Goal: Use online tool/utility

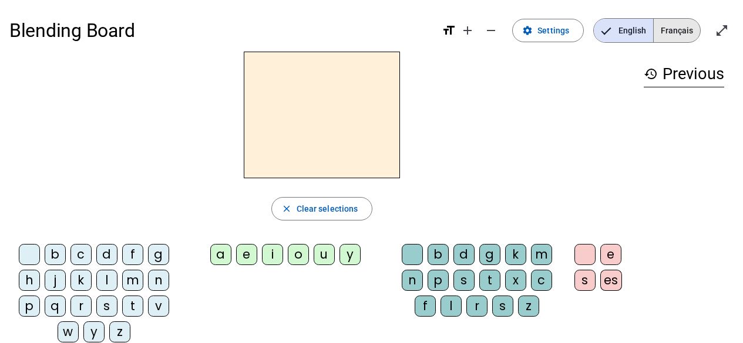
click at [678, 29] on span "Français" at bounding box center [676, 30] width 46 height 23
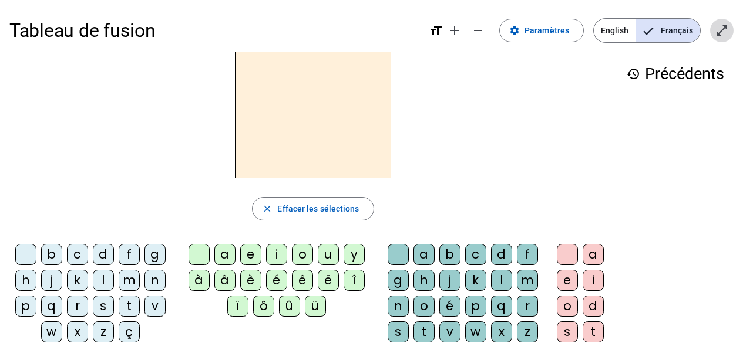
click at [723, 30] on mat-icon "open_in_full" at bounding box center [721, 30] width 14 height 14
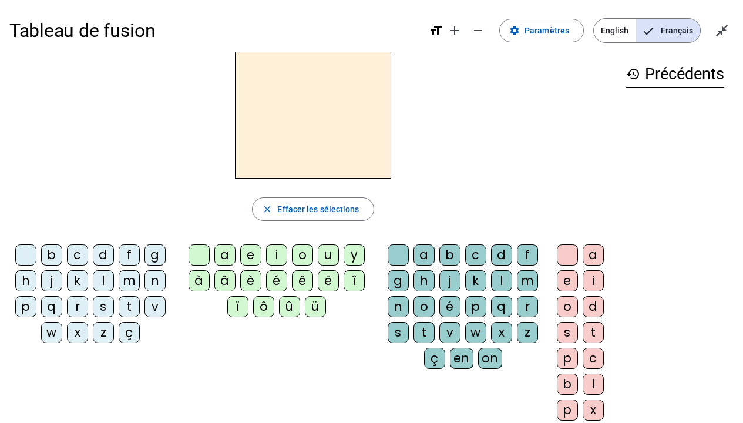
click at [49, 256] on div "b" at bounding box center [51, 254] width 21 height 21
click at [301, 278] on div "ê" at bounding box center [302, 280] width 21 height 21
click at [425, 331] on div "t" at bounding box center [423, 332] width 21 height 21
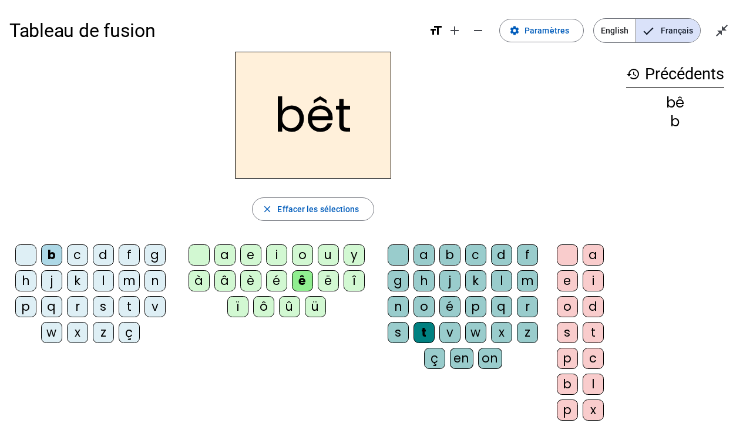
click at [570, 279] on div "e" at bounding box center [566, 280] width 21 height 21
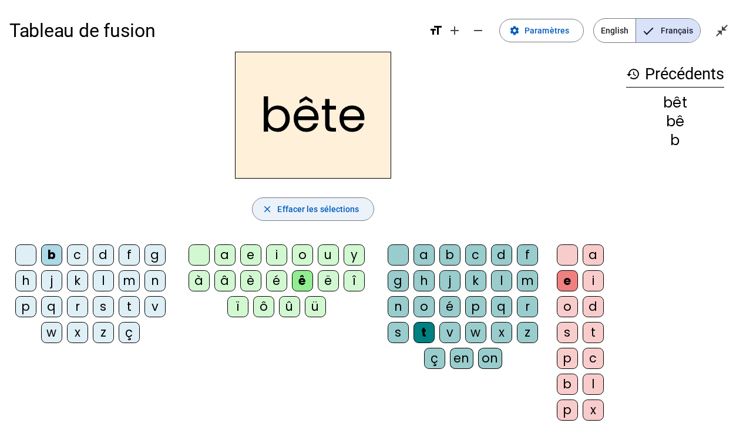
click at [332, 203] on span "Effacer les sélections" at bounding box center [318, 209] width 82 height 14
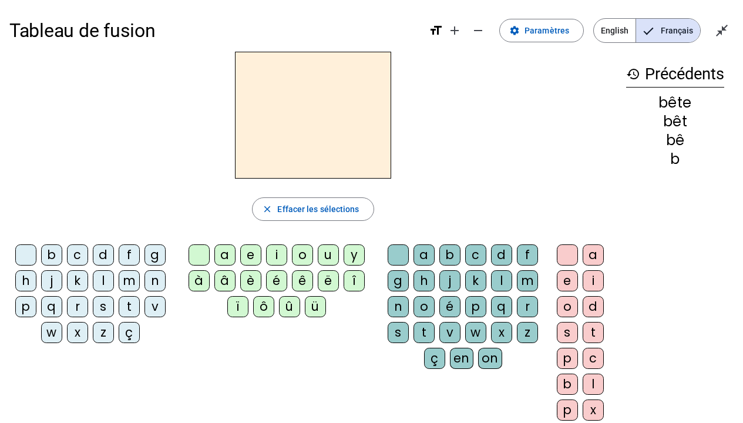
click at [130, 252] on div "f" at bounding box center [129, 254] width 21 height 21
click at [82, 308] on div "r" at bounding box center [77, 306] width 21 height 21
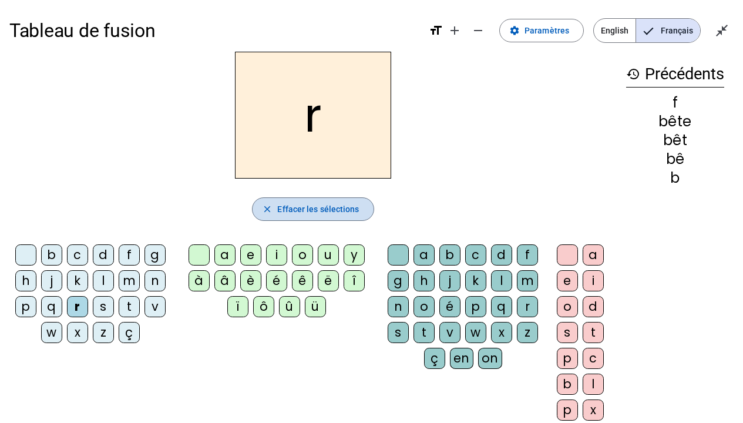
click at [335, 207] on span "Effacer les sélections" at bounding box center [318, 209] width 82 height 14
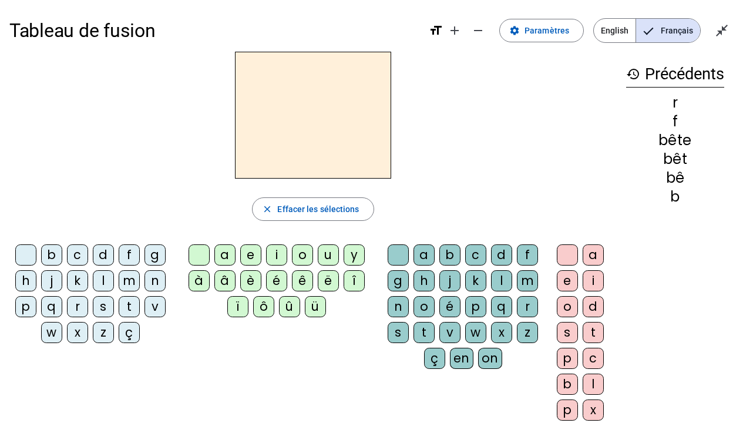
click at [129, 256] on div "f" at bounding box center [129, 254] width 21 height 21
click at [29, 253] on div at bounding box center [25, 254] width 21 height 21
click at [79, 306] on div "r" at bounding box center [77, 306] width 21 height 21
click at [28, 249] on div at bounding box center [25, 254] width 21 height 21
click at [26, 303] on div "p" at bounding box center [25, 306] width 21 height 21
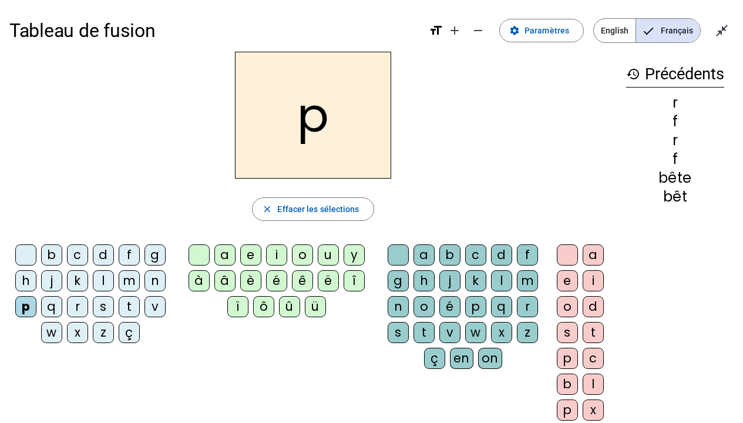
click at [249, 281] on div "è" at bounding box center [250, 280] width 21 height 21
click at [528, 303] on div "r" at bounding box center [527, 306] width 21 height 21
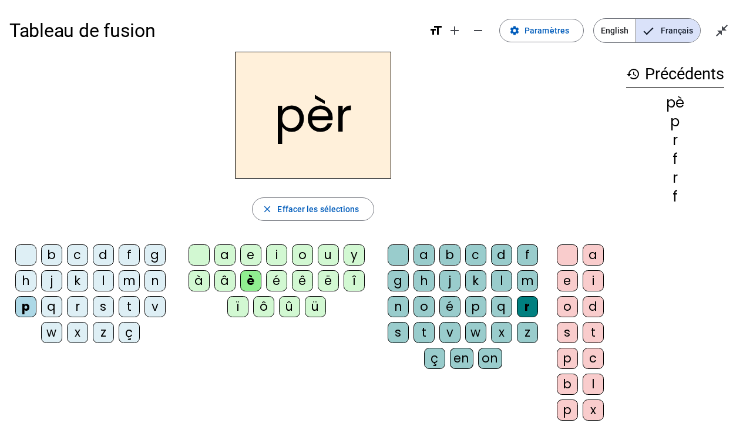
click at [566, 279] on div "e" at bounding box center [566, 280] width 21 height 21
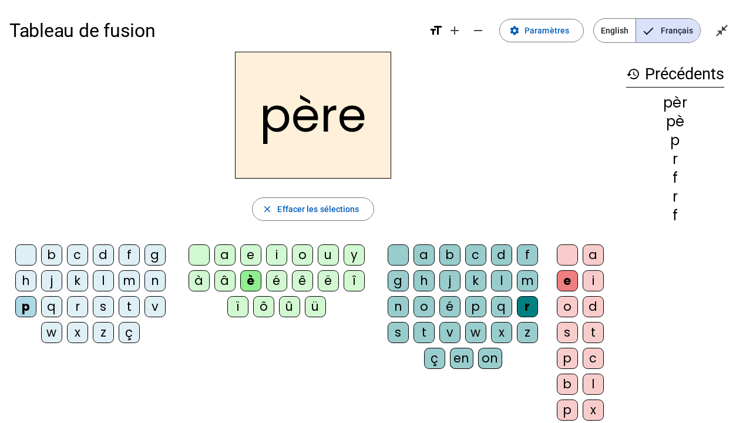
click at [126, 279] on div "m" at bounding box center [129, 280] width 21 height 21
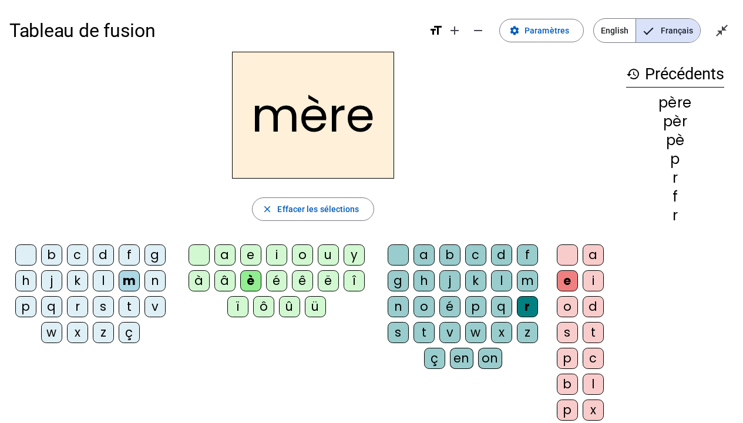
click at [157, 252] on div "g" at bounding box center [154, 254] width 21 height 21
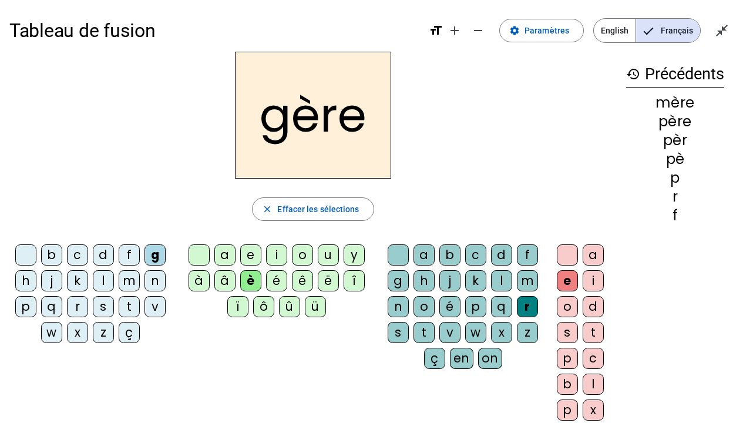
click at [226, 255] on div "a" at bounding box center [224, 254] width 21 height 21
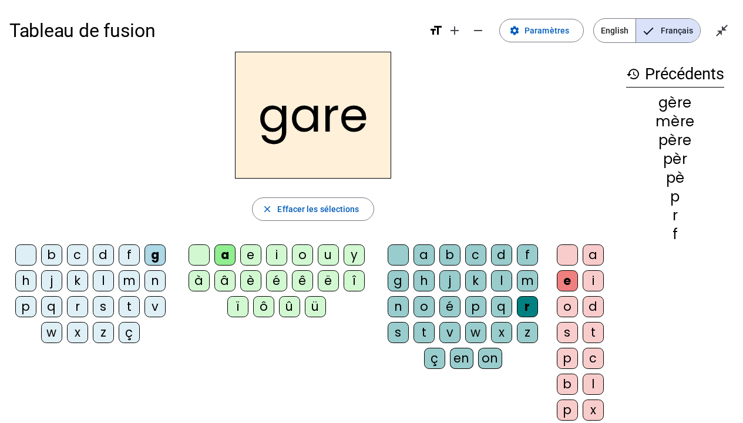
click at [400, 281] on div "g" at bounding box center [397, 280] width 21 height 21
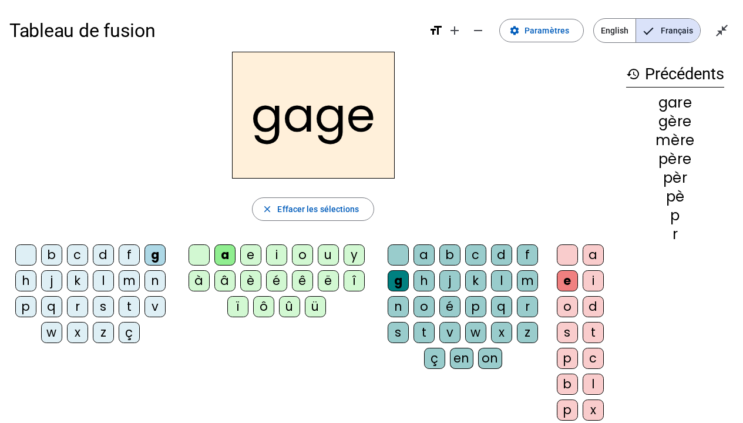
click at [99, 306] on div "s" at bounding box center [103, 306] width 21 height 21
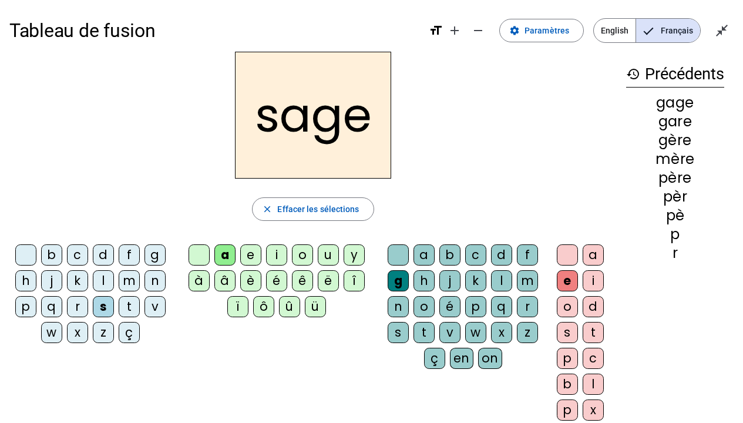
click at [30, 304] on div "p" at bounding box center [25, 306] width 21 height 21
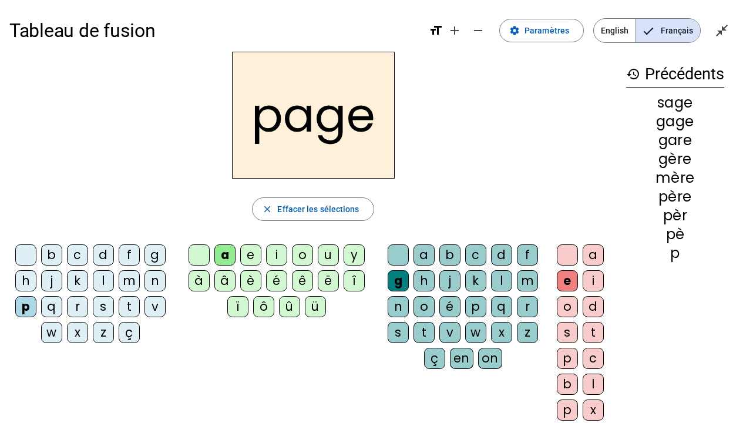
click at [274, 252] on div "i" at bounding box center [276, 254] width 21 height 21
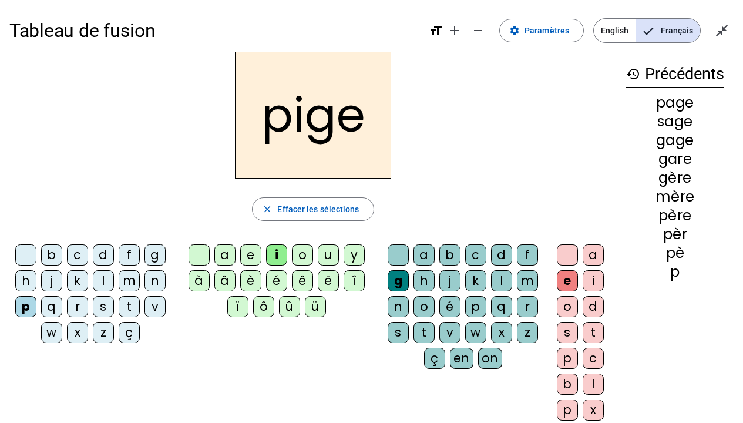
click at [132, 256] on div "f" at bounding box center [129, 254] width 21 height 21
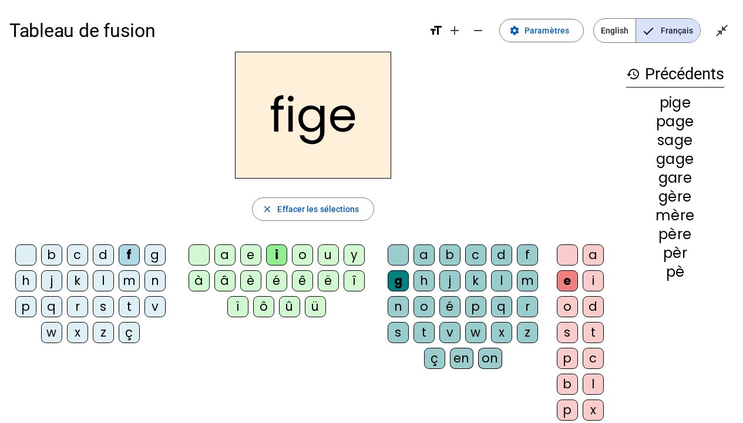
click at [498, 328] on div "x" at bounding box center [501, 332] width 21 height 21
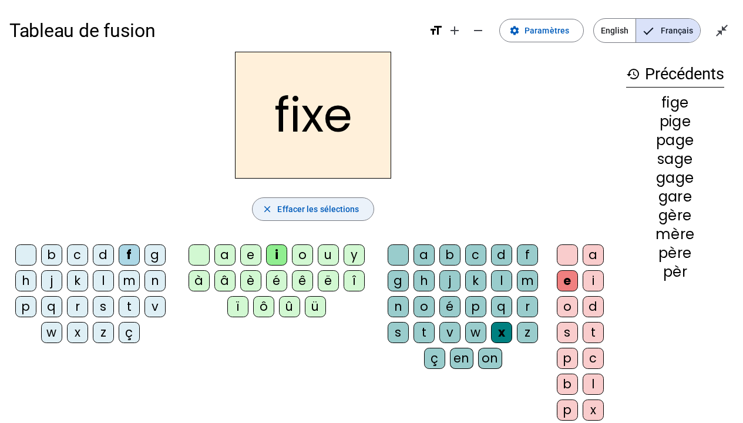
click at [320, 203] on span "Effacer les sélections" at bounding box center [318, 209] width 82 height 14
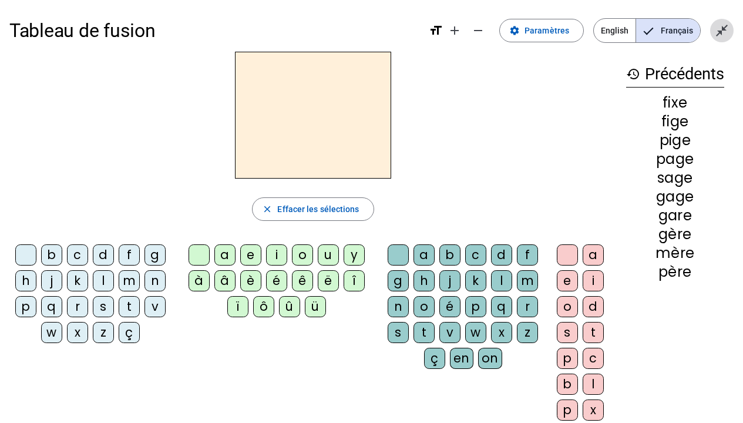
click at [723, 24] on mat-icon "close_fullscreen" at bounding box center [721, 30] width 14 height 14
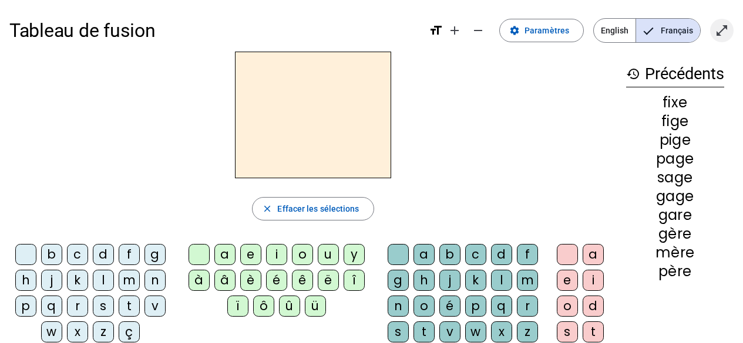
click at [723, 28] on mat-icon "open_in_full" at bounding box center [721, 30] width 14 height 14
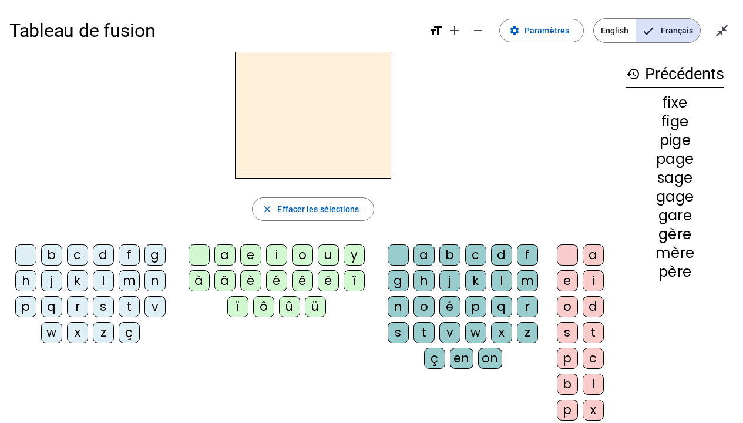
click at [613, 36] on span "English" at bounding box center [614, 30] width 42 height 23
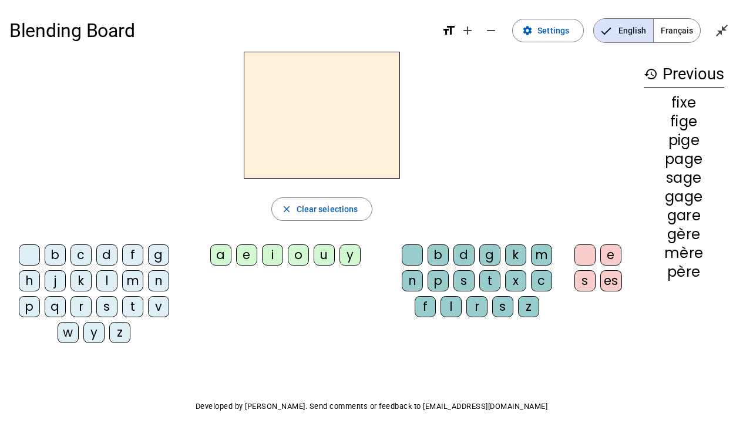
click at [677, 36] on span "Français" at bounding box center [676, 30] width 46 height 23
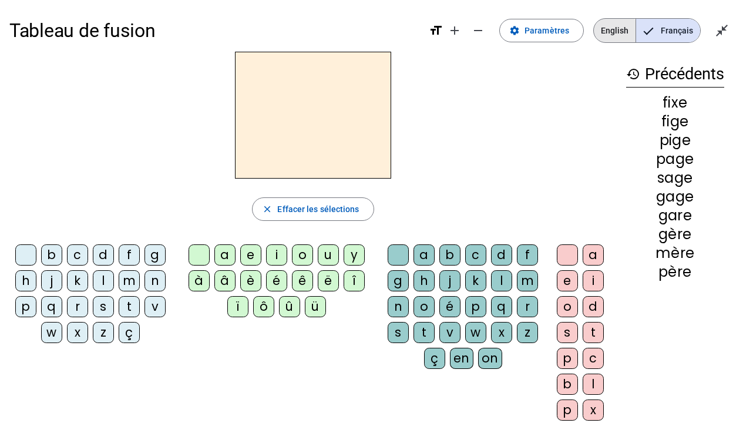
click at [608, 35] on span "English" at bounding box center [614, 30] width 42 height 23
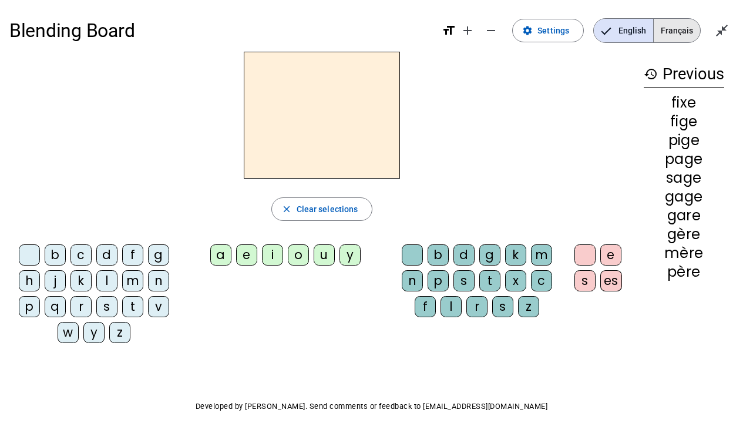
click at [667, 33] on span "Français" at bounding box center [676, 30] width 46 height 23
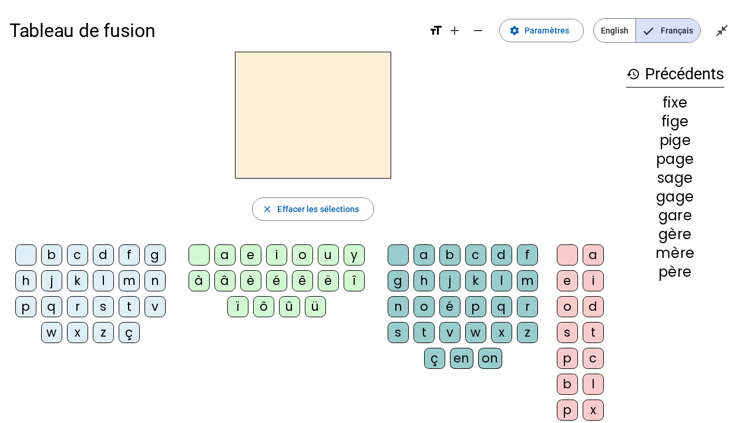
click at [620, 39] on span "English" at bounding box center [614, 30] width 42 height 23
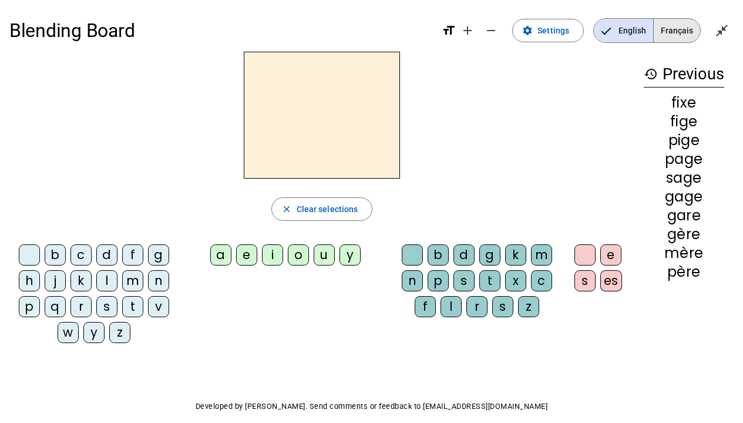
click at [676, 32] on span "Français" at bounding box center [676, 30] width 46 height 23
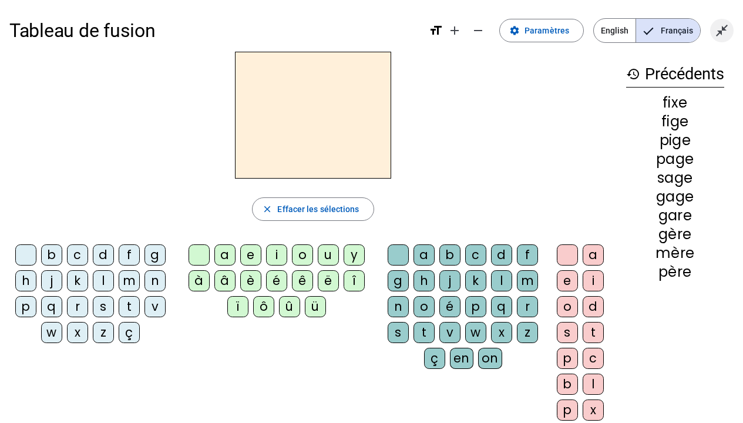
click at [722, 31] on mat-icon "close_fullscreen" at bounding box center [721, 30] width 14 height 14
